Goal: Transaction & Acquisition: Purchase product/service

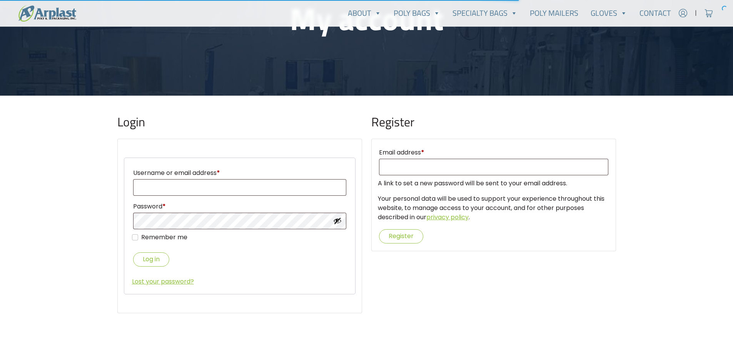
scroll to position [116, 0]
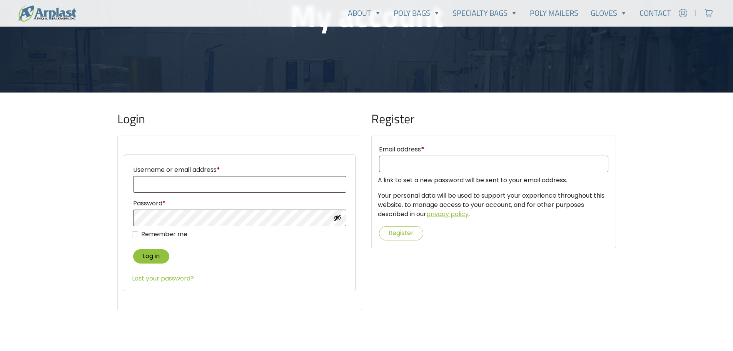
type input "yerusha@alluregemsllc.com"
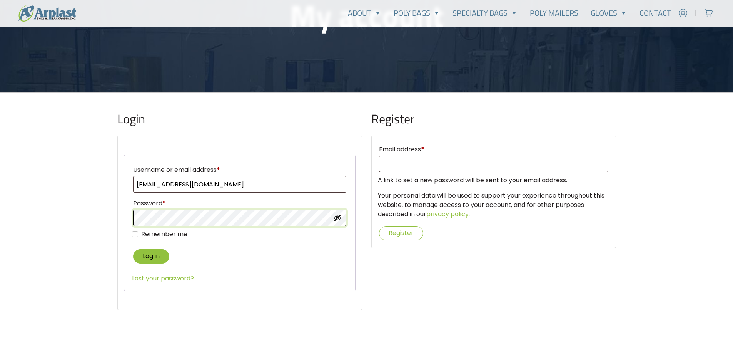
type input "yerusha@alluregemsllc.com"
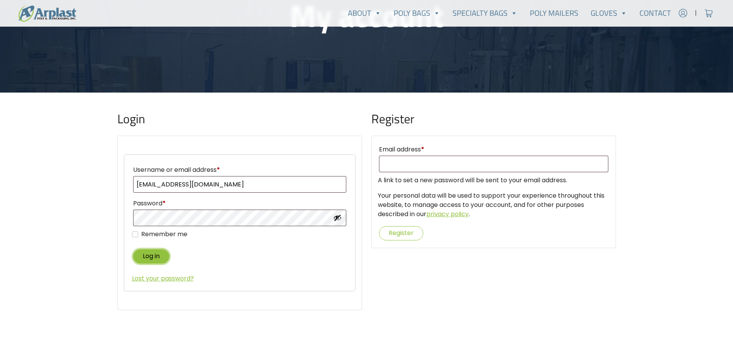
click at [156, 254] on button "Log in" at bounding box center [151, 256] width 36 height 14
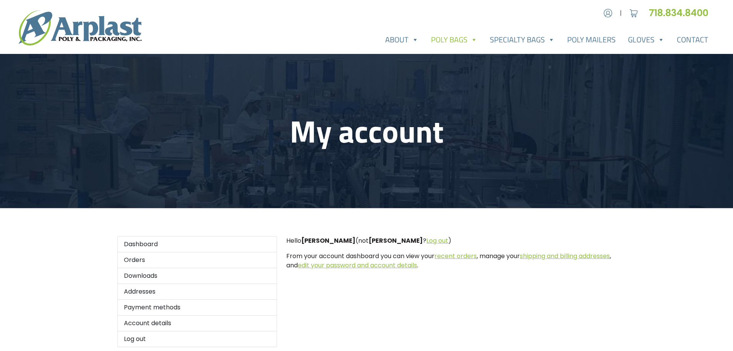
click at [453, 40] on link "Poly Bags" at bounding box center [454, 39] width 59 height 15
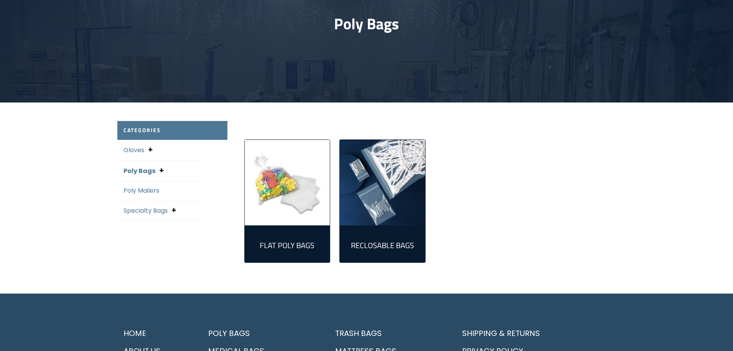
scroll to position [116, 0]
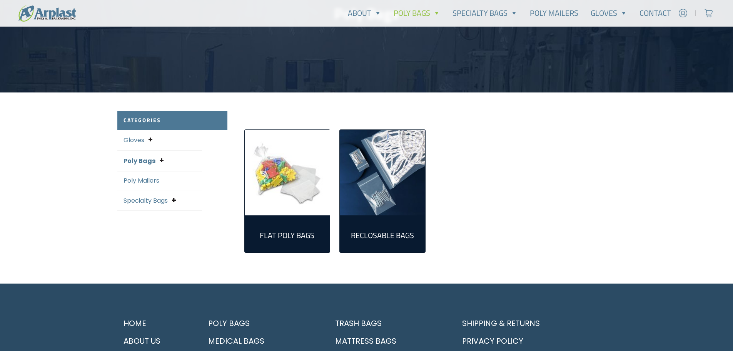
click at [377, 179] on img "Visit product category Reclosable Bags" at bounding box center [382, 172] width 85 height 85
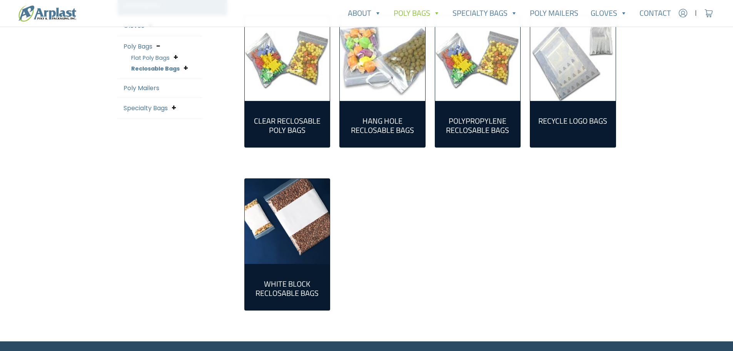
scroll to position [231, 0]
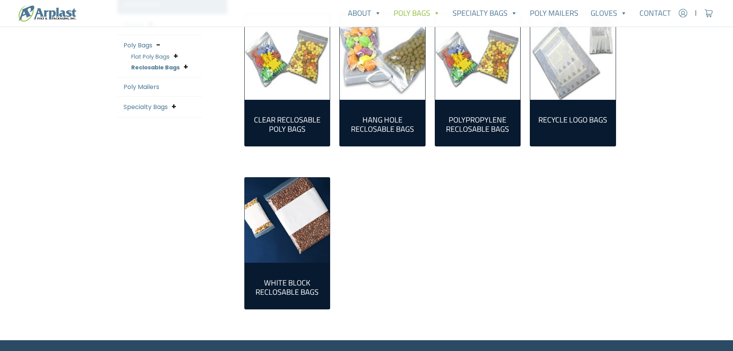
click at [311, 123] on h2 "Clear Reclosable Poly Bags (86)" at bounding box center [287, 124] width 73 height 18
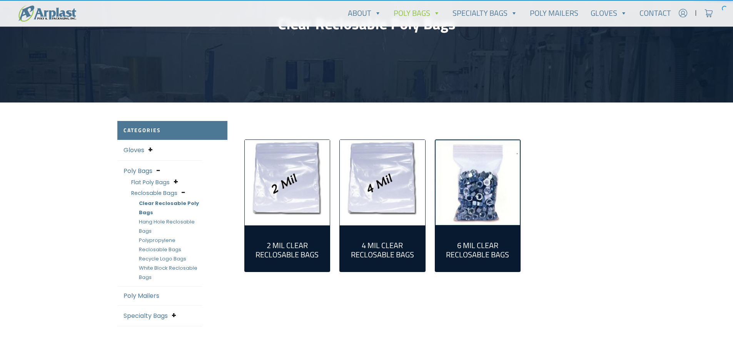
scroll to position [116, 0]
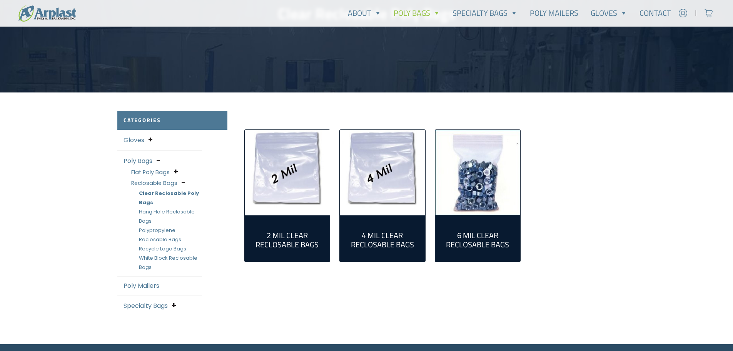
click at [298, 193] on img "Visit product category 2 Mil Clear Reclosable Bags" at bounding box center [287, 172] width 85 height 85
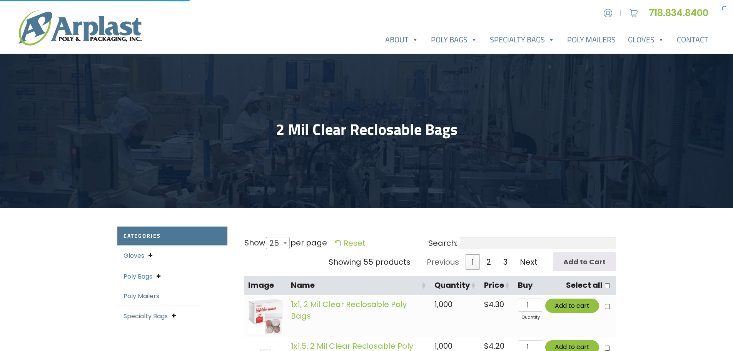
select select "25"
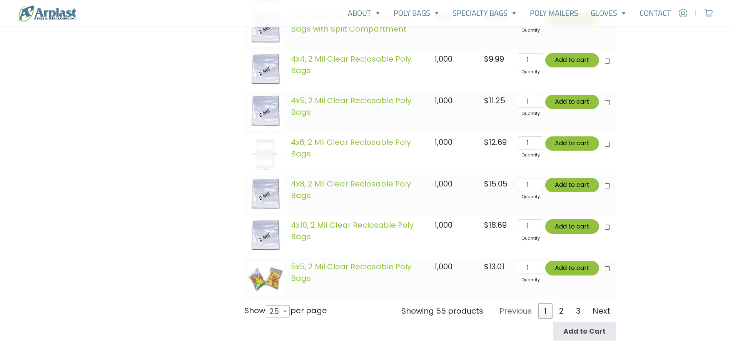
scroll to position [1078, 0]
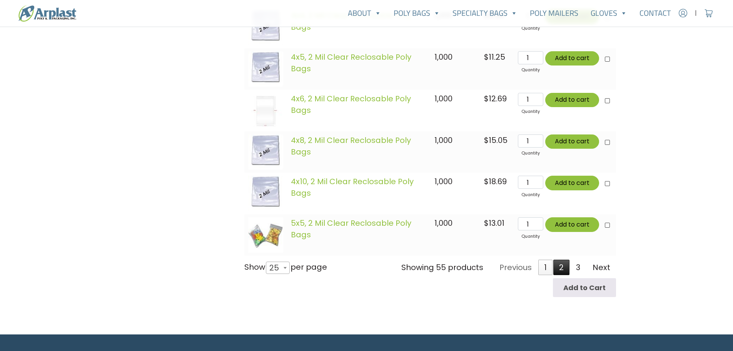
click at [566, 269] on link "2" at bounding box center [562, 266] width 16 height 15
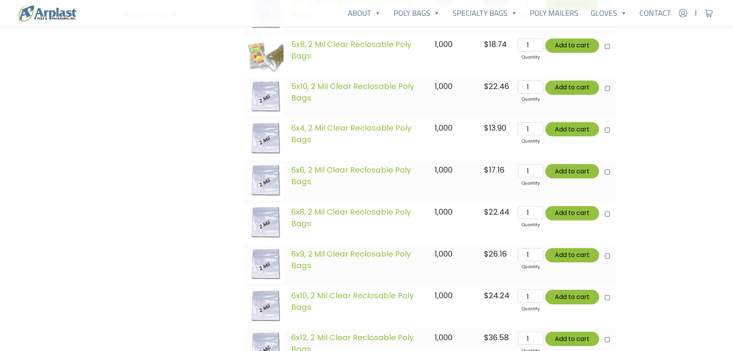
scroll to position [313, 0]
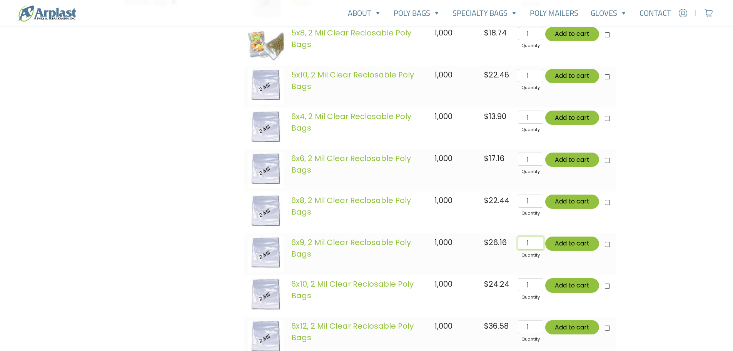
click at [529, 245] on input "1" at bounding box center [530, 242] width 25 height 13
drag, startPoint x: 529, startPoint y: 245, endPoint x: 522, endPoint y: 245, distance: 7.3
click at [522, 245] on input "1" at bounding box center [530, 242] width 25 height 13
type input "5"
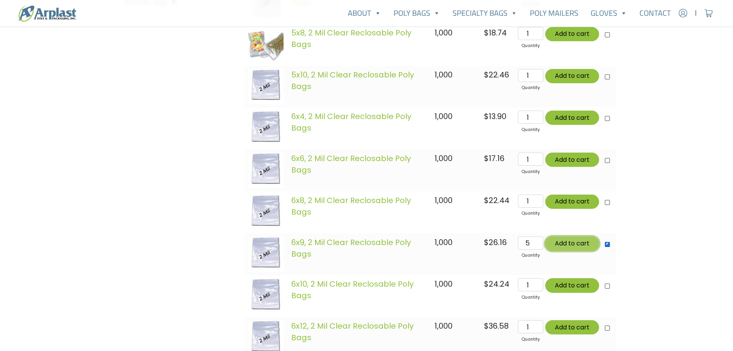
type input "Add 5 items for $130.80"
checkbox input"] "true"
click at [564, 246] on button "Add to cart" at bounding box center [573, 243] width 54 height 14
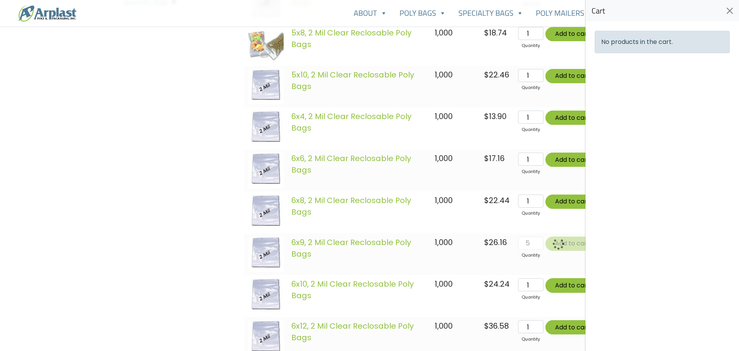
click at [109, 254] on div at bounding box center [369, 175] width 739 height 351
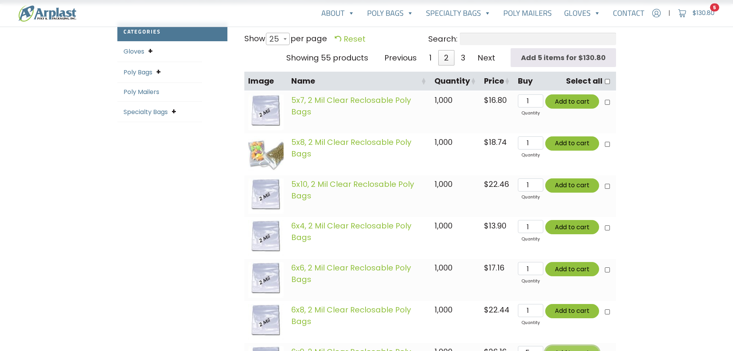
scroll to position [198, 0]
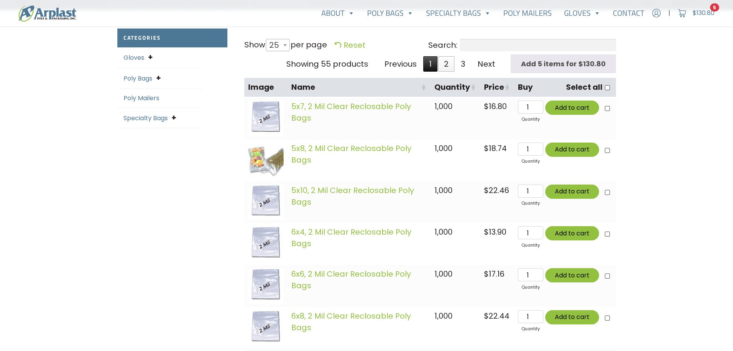
click at [434, 60] on link "1" at bounding box center [431, 63] width 14 height 15
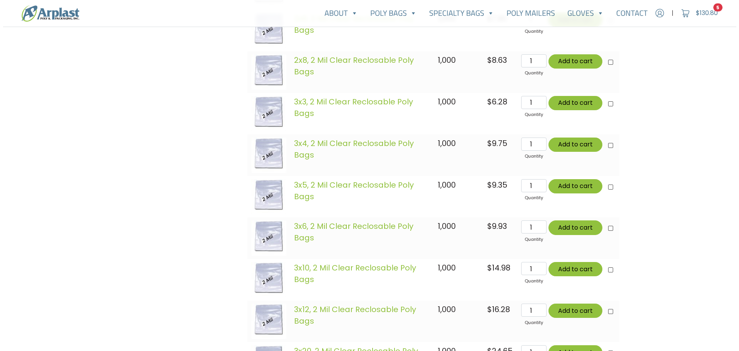
scroll to position [660, 0]
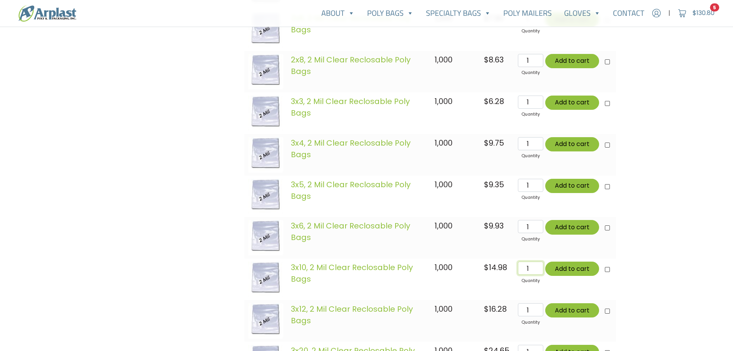
click at [527, 271] on input "1" at bounding box center [530, 267] width 25 height 13
type input "5"
type input "Add 10 items for $205.70"
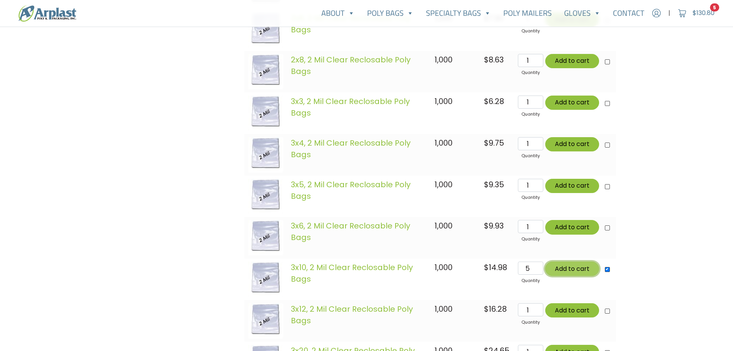
checkbox input"] "true"
click at [559, 269] on button "Add to cart" at bounding box center [573, 268] width 54 height 14
